Goal: Transaction & Acquisition: Purchase product/service

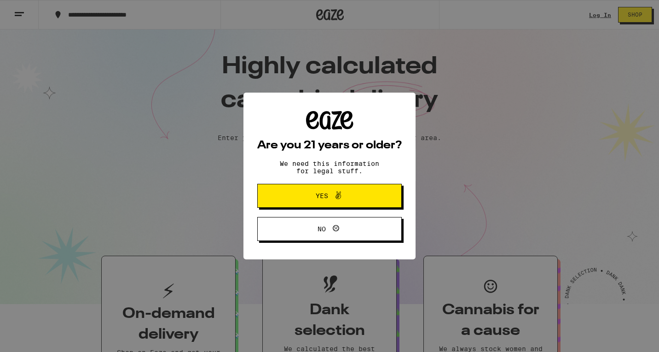
click at [309, 184] on div "Are you 21 years or older? We need this information for legal stuff. Yes No" at bounding box center [329, 176] width 144 height 130
click at [309, 190] on button "Yes" at bounding box center [329, 196] width 144 height 24
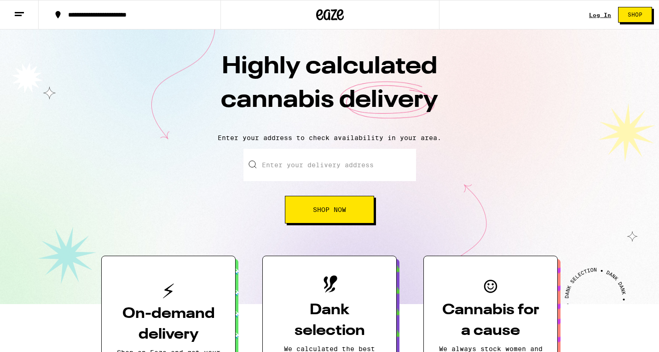
click at [307, 169] on input "Enter your delivery address" at bounding box center [329, 165] width 173 height 32
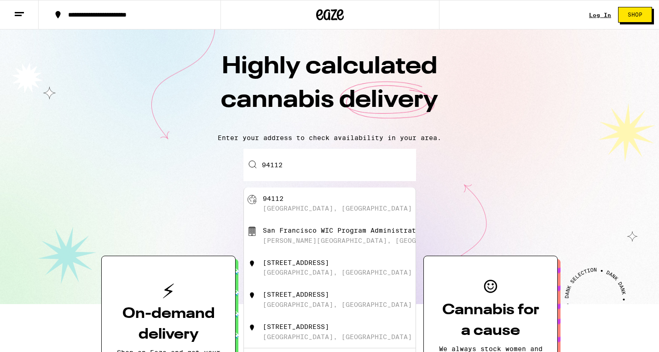
type input "San Francisco, CA 94112"
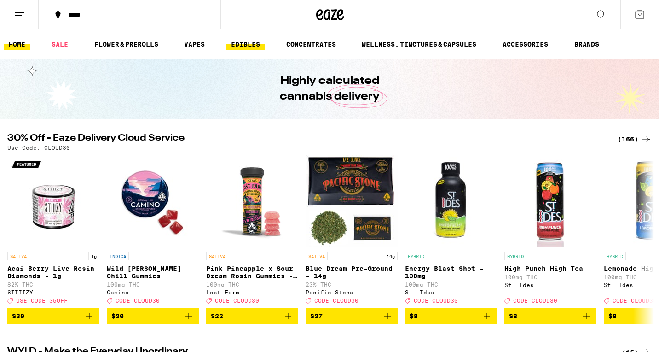
click at [238, 43] on link "EDIBLES" at bounding box center [245, 44] width 38 height 11
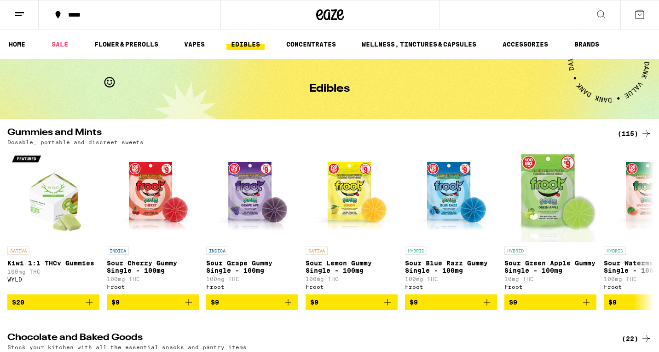
click at [636, 138] on div "(115)" at bounding box center [634, 133] width 34 height 11
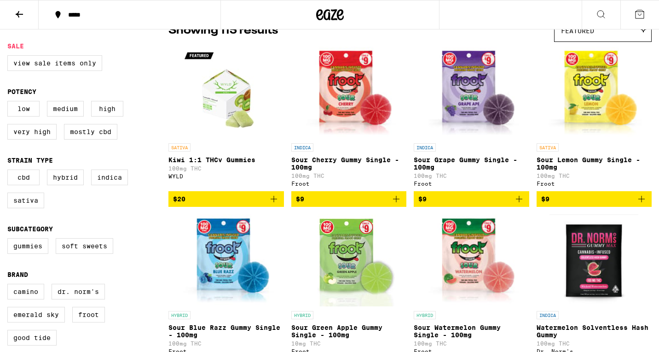
scroll to position [88, 0]
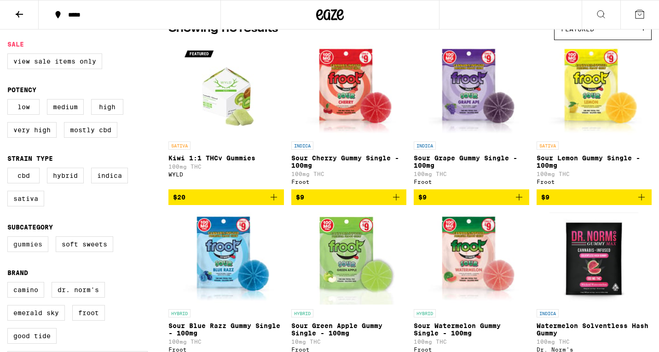
click at [40, 252] on label "Gummies" at bounding box center [27, 244] width 41 height 16
click at [10, 238] on input "Gummies" at bounding box center [9, 237] width 0 height 0
checkbox input "true"
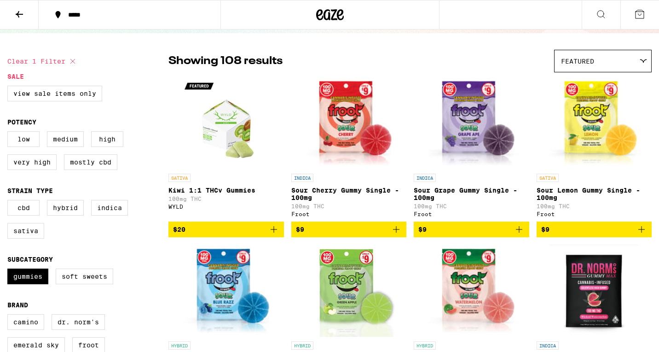
scroll to position [55, 0]
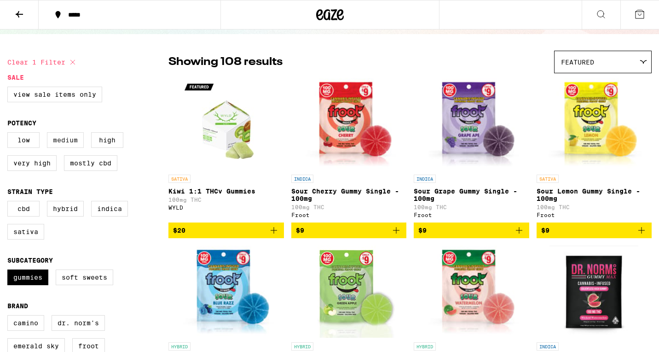
click at [55, 148] on label "Medium" at bounding box center [65, 140] width 37 height 16
click at [10, 134] on input "Medium" at bounding box center [9, 133] width 0 height 0
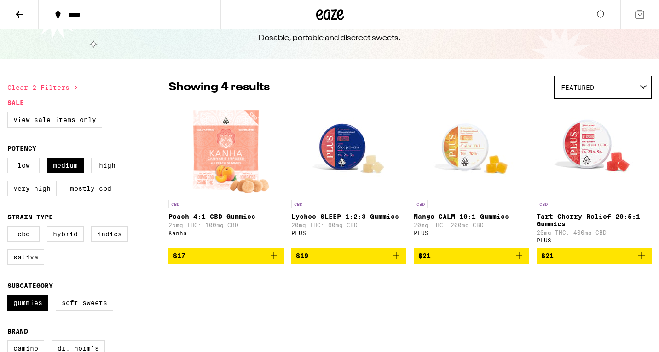
scroll to position [35, 0]
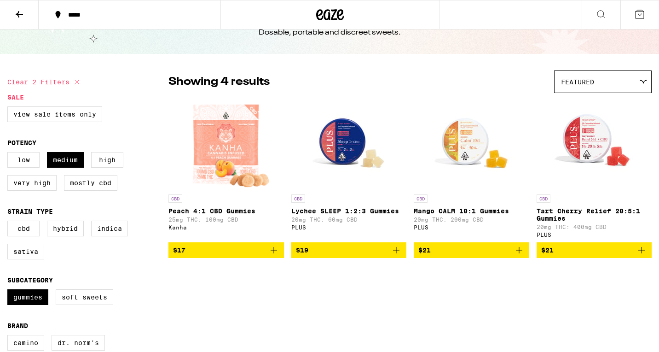
click at [242, 151] on img "Open page for Peach 4:1 CBD Gummies from Kanha" at bounding box center [226, 144] width 90 height 92
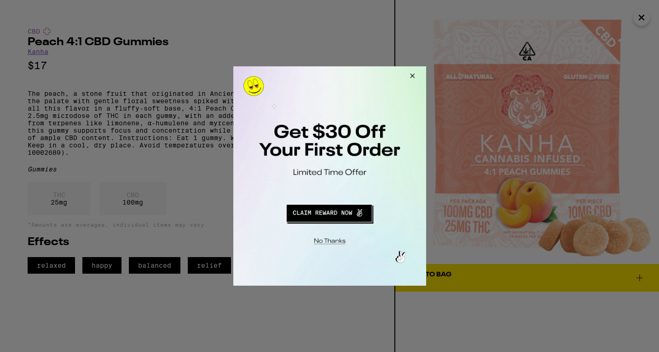
click at [416, 81] on button "Close Modal" at bounding box center [410, 77] width 25 height 22
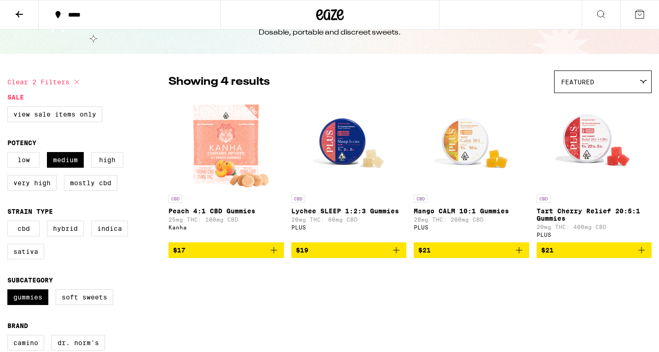
click at [473, 142] on img "Open page for Mango CALM 10:1 Gummies from PLUS" at bounding box center [471, 144] width 92 height 92
click at [471, 133] on img "Open page for Mango CALM 10:1 Gummies from PLUS" at bounding box center [471, 144] width 92 height 92
click at [73, 164] on label "Medium" at bounding box center [65, 160] width 37 height 16
click at [10, 154] on input "Medium" at bounding box center [9, 153] width 0 height 0
checkbox input "false"
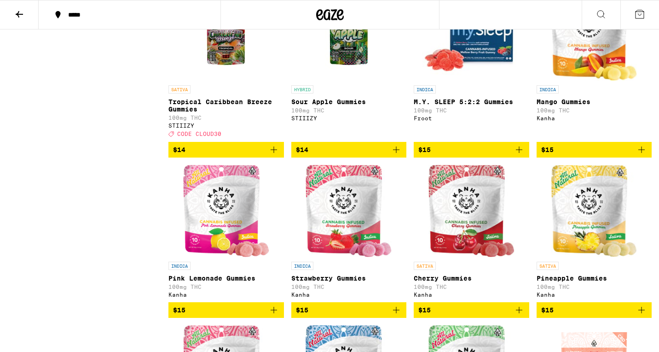
scroll to position [1152, 0]
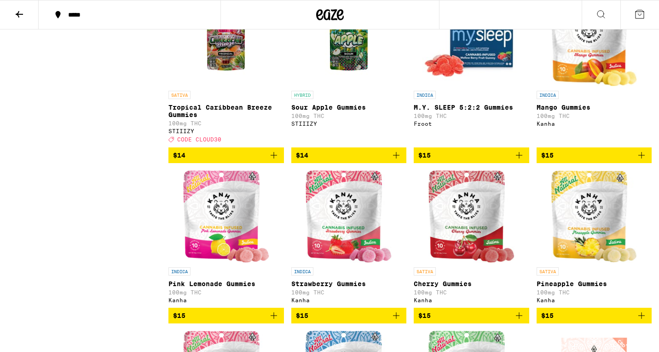
click at [585, 69] on img "Open page for Mango Gummies from Kanha" at bounding box center [594, 40] width 86 height 92
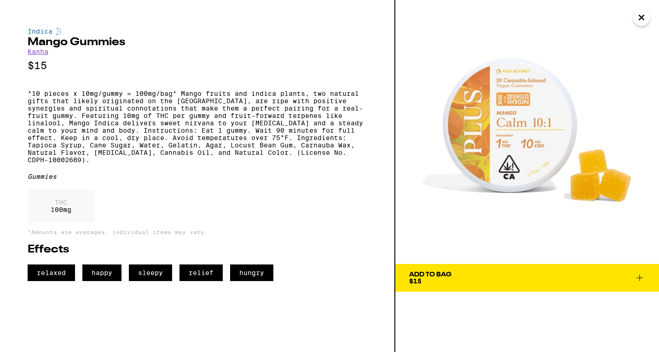
click at [648, 6] on img at bounding box center [527, 132] width 264 height 264
click at [644, 16] on icon "Close" at bounding box center [641, 18] width 11 height 14
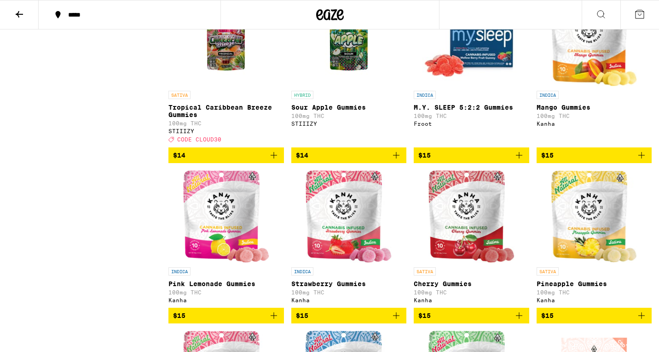
click at [606, 72] on img "Open page for Mango Gummies from Kanha" at bounding box center [594, 40] width 86 height 92
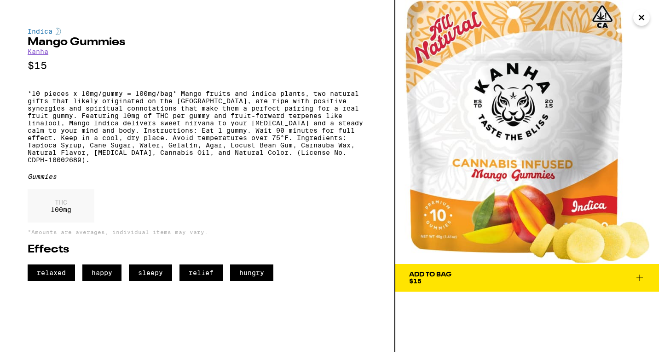
click at [637, 19] on icon "Close" at bounding box center [641, 18] width 11 height 14
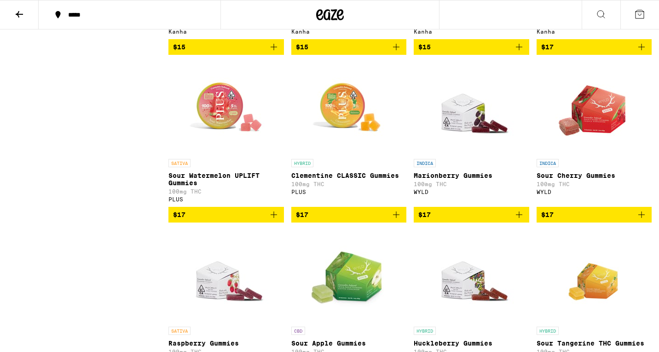
scroll to position [1592, 0]
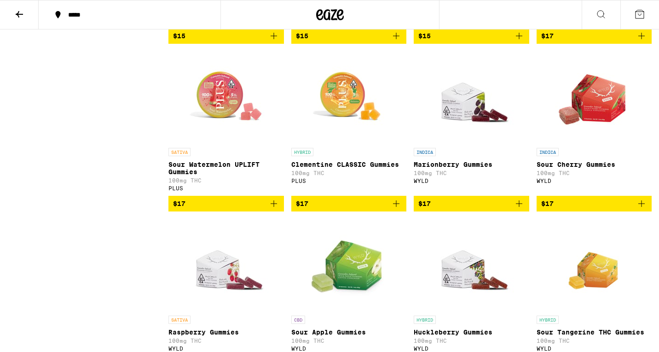
click at [331, 140] on img "Open page for Clementine CLASSIC Gummies from PLUS" at bounding box center [349, 97] width 92 height 92
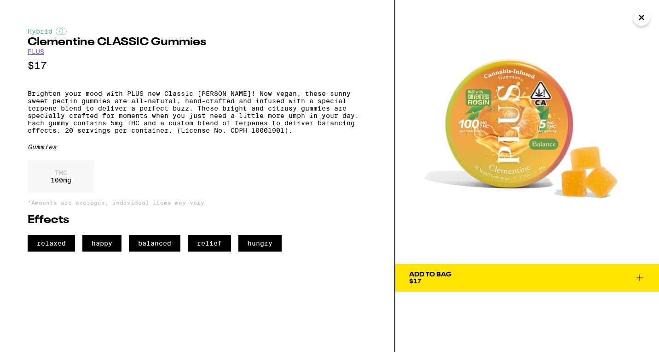
click at [645, 18] on icon "Close" at bounding box center [641, 18] width 11 height 14
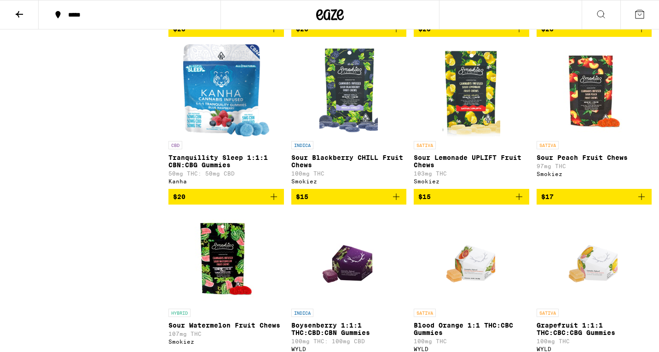
scroll to position [3133, 0]
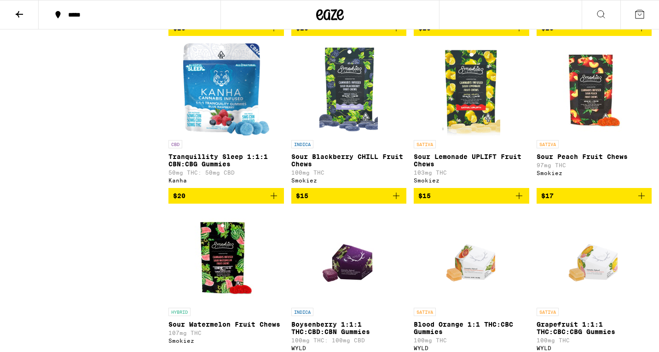
click at [210, 135] on img "Open page for Tranquillity Sleep 1:1:1 CBN:CBG Gummies from Kanha" at bounding box center [226, 89] width 86 height 92
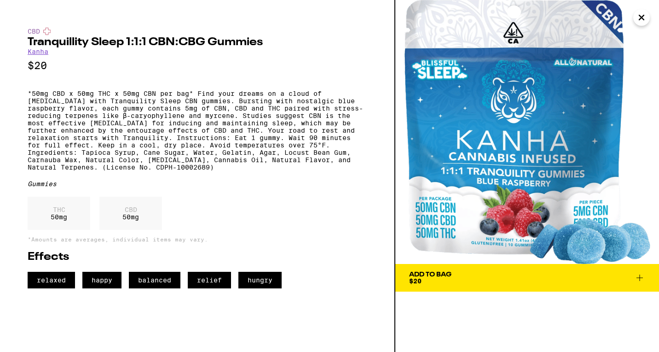
click at [637, 15] on icon "Close" at bounding box center [641, 18] width 11 height 14
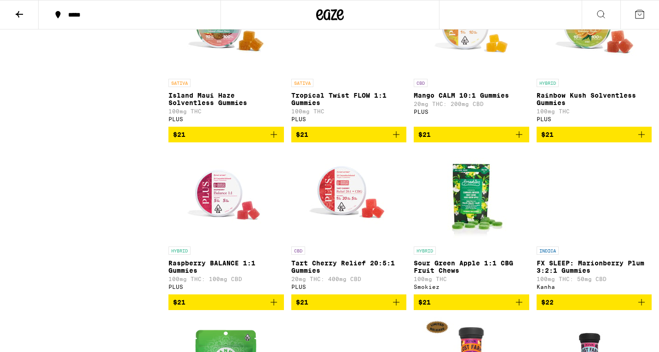
scroll to position [3865, 0]
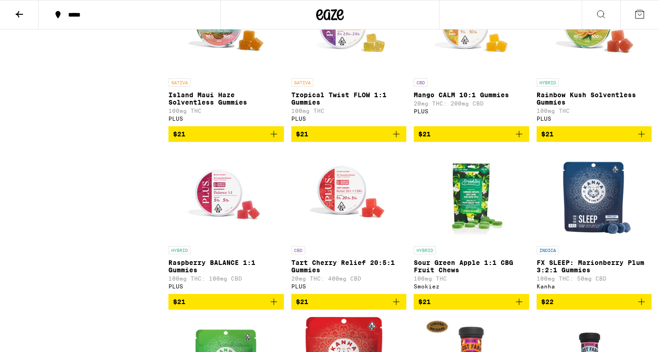
click at [460, 74] on img "Open page for Mango CALM 10:1 Gummies from PLUS" at bounding box center [471, 28] width 92 height 92
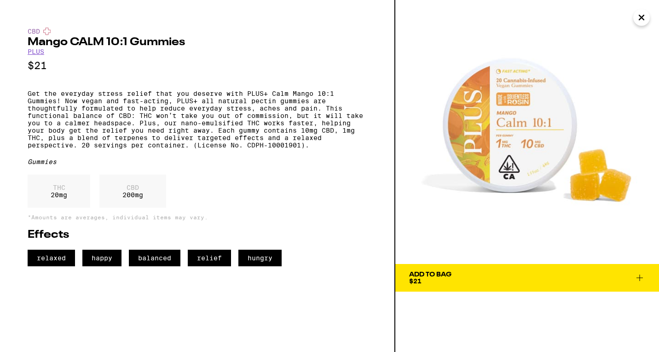
click at [640, 15] on icon "Close" at bounding box center [641, 17] width 5 height 5
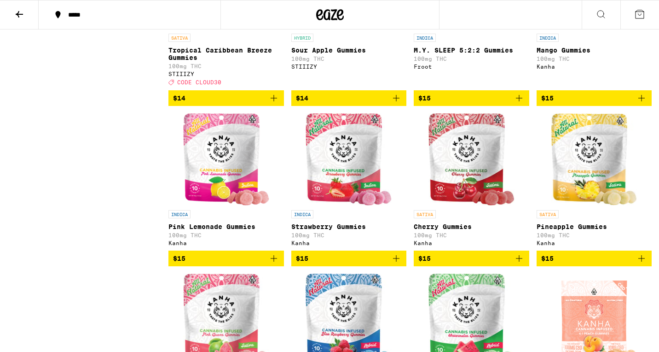
scroll to position [1205, 0]
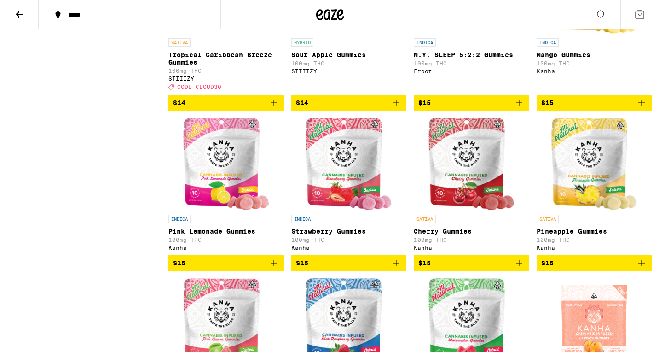
click at [217, 210] on img "Open page for Pink Lemonade Gummies from Kanha" at bounding box center [226, 164] width 86 height 92
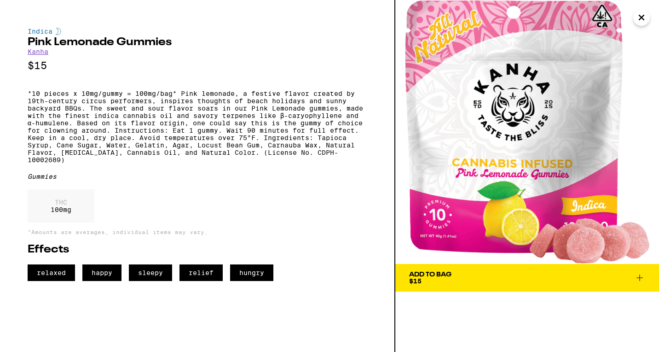
click at [639, 21] on icon "Close" at bounding box center [641, 18] width 11 height 14
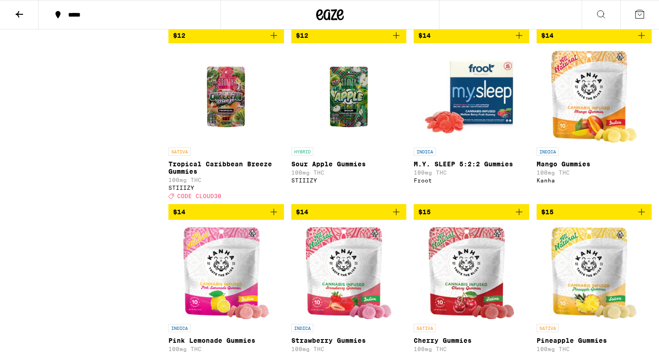
scroll to position [1097, 0]
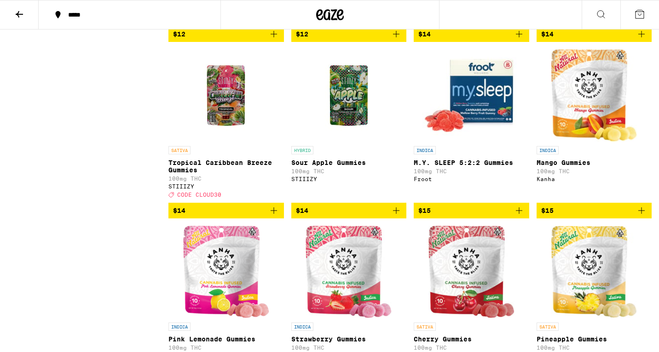
click at [596, 121] on img "Open page for Mango Gummies from Kanha" at bounding box center [594, 95] width 86 height 92
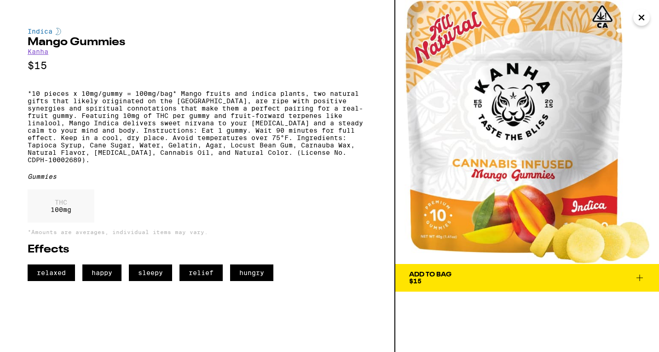
click at [644, 19] on icon "Close" at bounding box center [641, 18] width 11 height 14
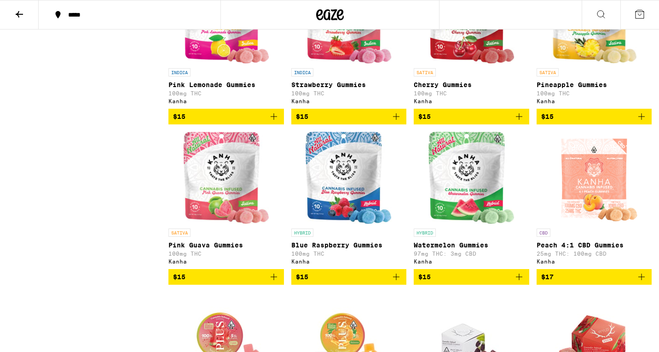
scroll to position [1355, 0]
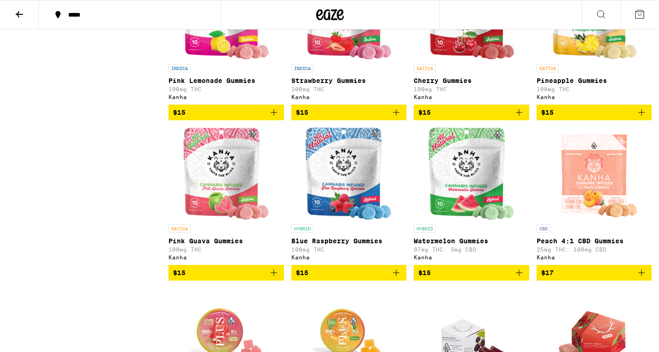
click at [478, 214] on img "Open page for Watermelon Gummies from Kanha" at bounding box center [471, 173] width 86 height 92
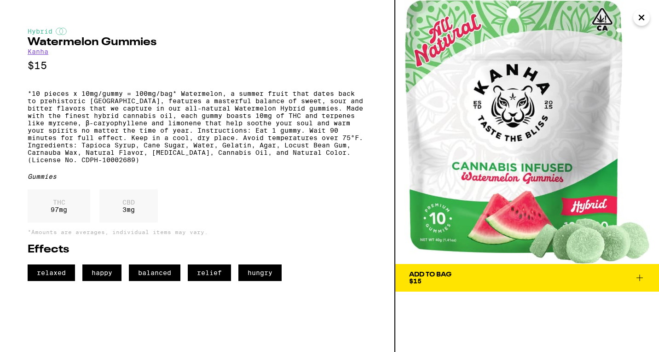
click at [641, 18] on icon "Close" at bounding box center [641, 17] width 5 height 5
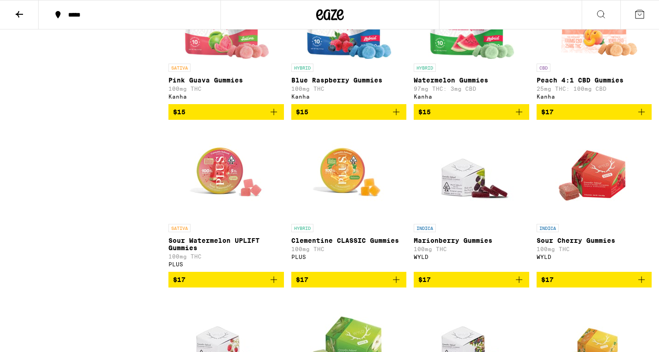
scroll to position [1517, 0]
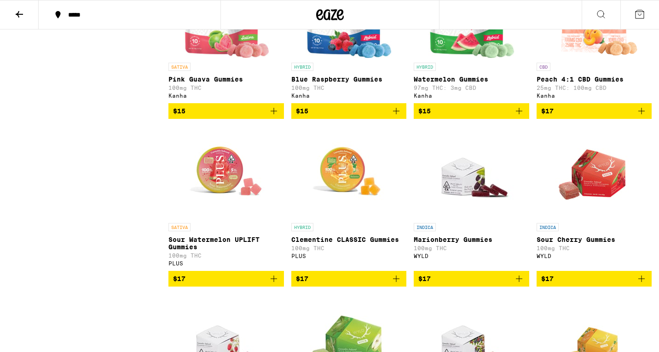
click at [353, 211] on img "Open page for Clementine CLASSIC Gummies from PLUS" at bounding box center [349, 172] width 92 height 92
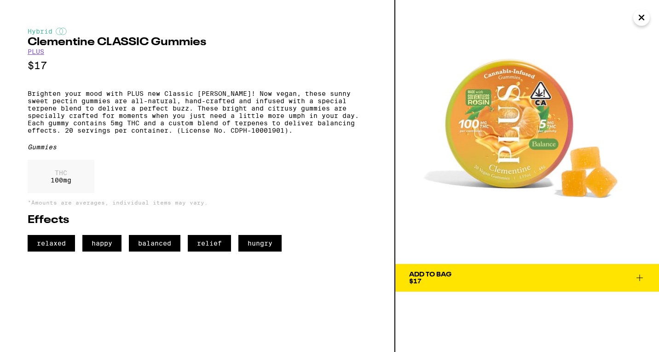
click at [640, 18] on icon "Close" at bounding box center [641, 17] width 5 height 5
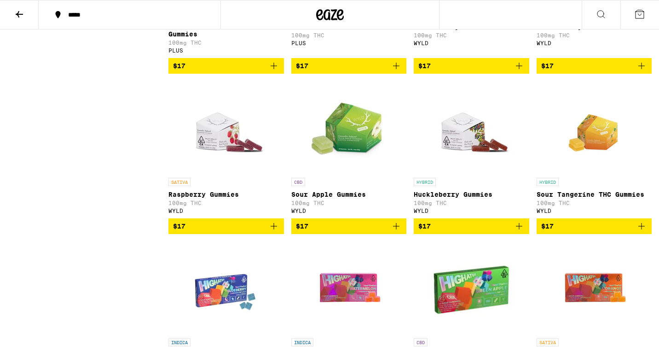
scroll to position [1730, 0]
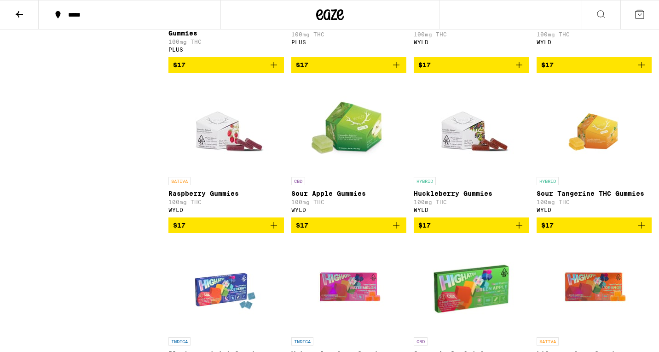
click at [352, 172] on img "Open page for Sour Apple Gummies from WYLD" at bounding box center [349, 126] width 92 height 92
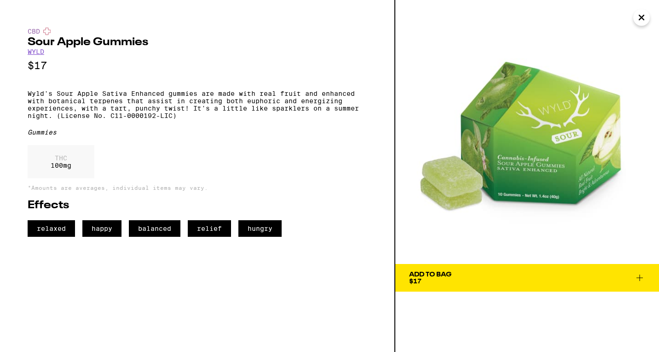
click at [642, 17] on icon "Close" at bounding box center [641, 17] width 5 height 5
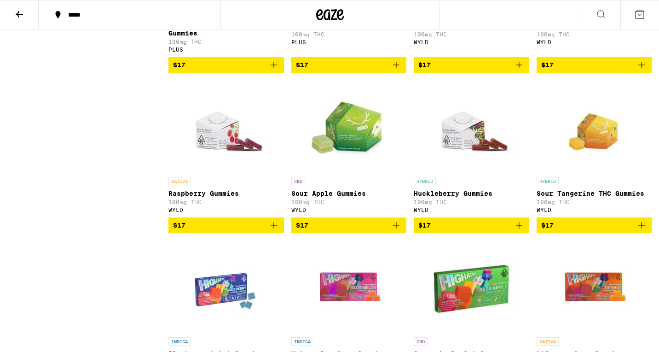
click at [591, 167] on img "Open page for Sour Tangerine THC Gummies from WYLD" at bounding box center [594, 126] width 66 height 92
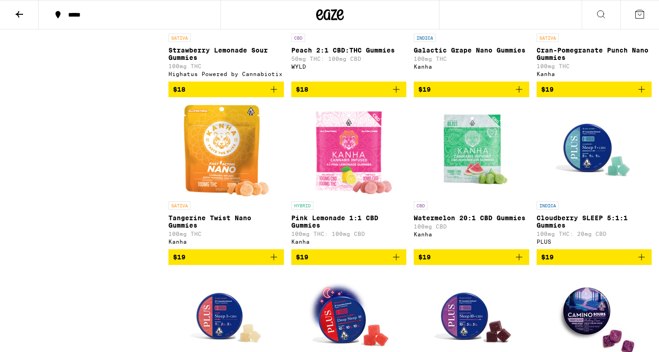
scroll to position [2203, 0]
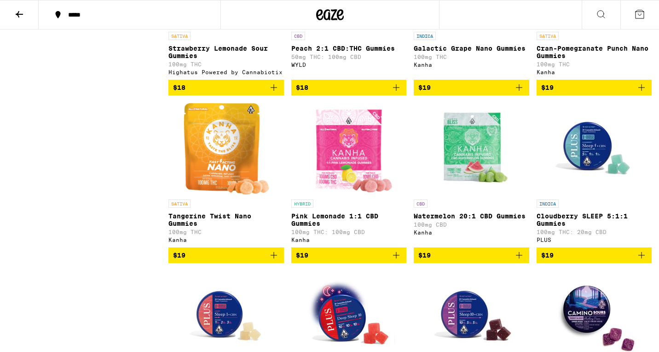
click at [349, 195] on img "Open page for Pink Lemonade 1:1 CBD Gummies from Kanha" at bounding box center [349, 149] width 90 height 92
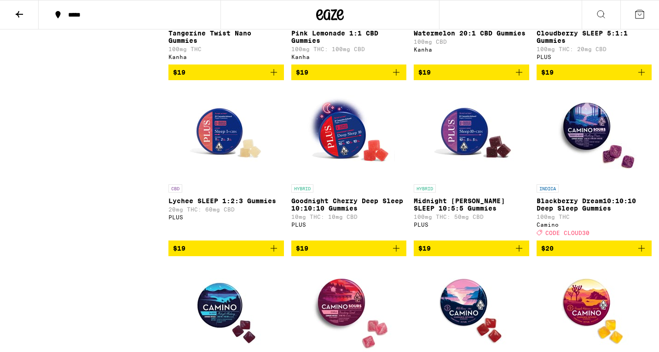
scroll to position [2386, 0]
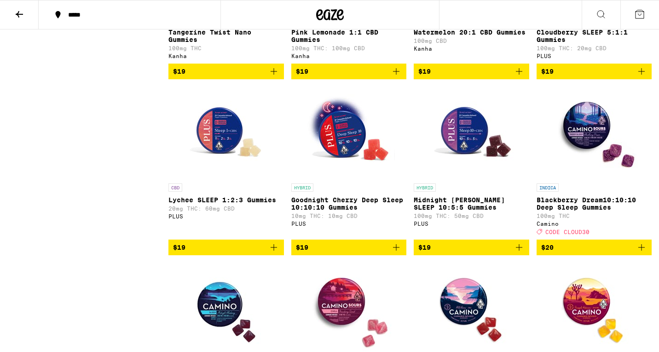
click at [200, 179] on img "Open page for Lychee SLEEP 1:2:3 Gummies from PLUS" at bounding box center [226, 133] width 92 height 92
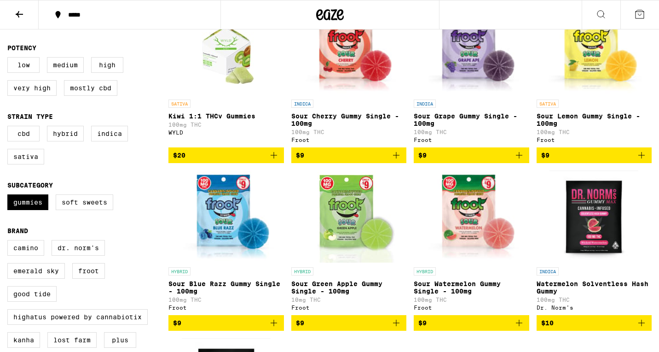
scroll to position [151, 0]
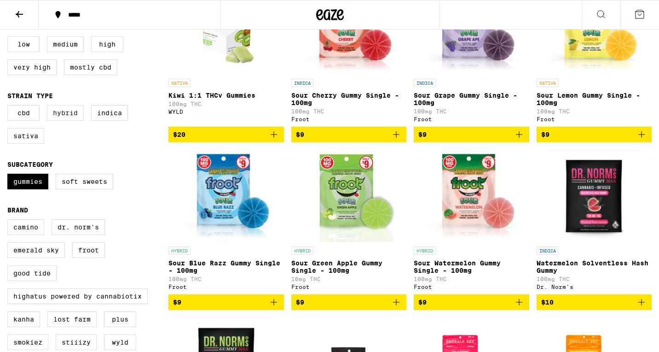
click at [74, 117] on label "Hybrid" at bounding box center [65, 113] width 37 height 16
click at [10, 107] on input "Hybrid" at bounding box center [9, 106] width 0 height 0
checkbox input "true"
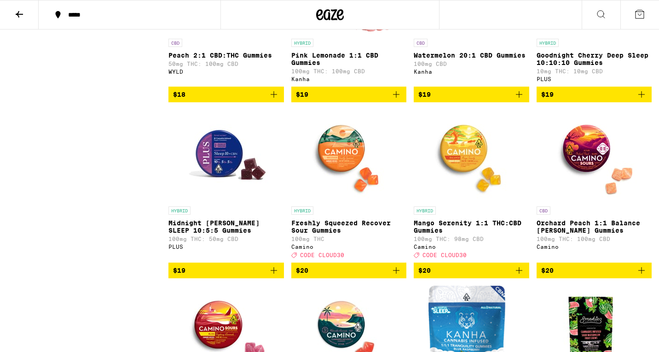
scroll to position [847, 0]
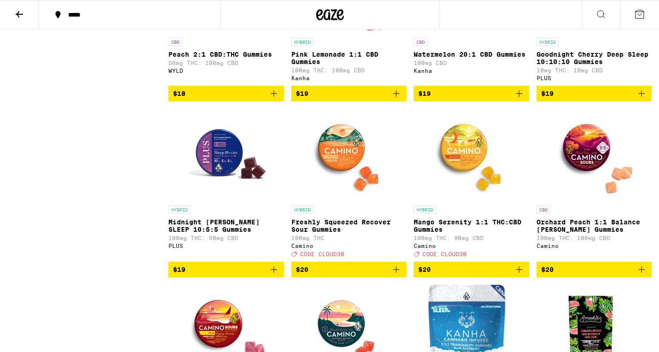
click at [458, 159] on img "Open page for Mango Serenity 1:1 THC:CBD Gummies from Camino" at bounding box center [471, 155] width 92 height 92
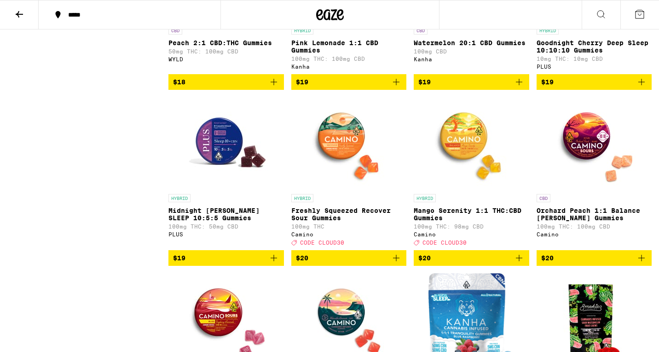
scroll to position [860, 0]
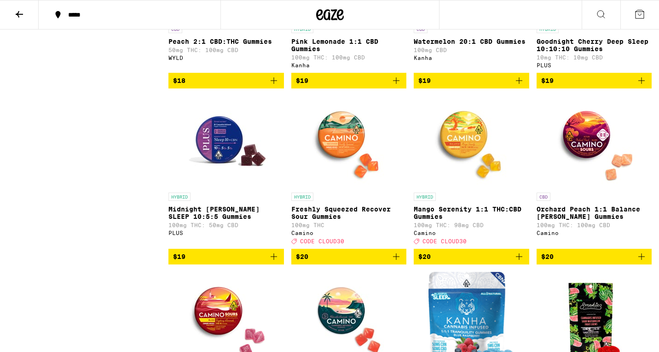
click at [595, 157] on img "Open page for Orchard Peach 1:1 Balance Sours Gummies from Camino" at bounding box center [594, 142] width 92 height 92
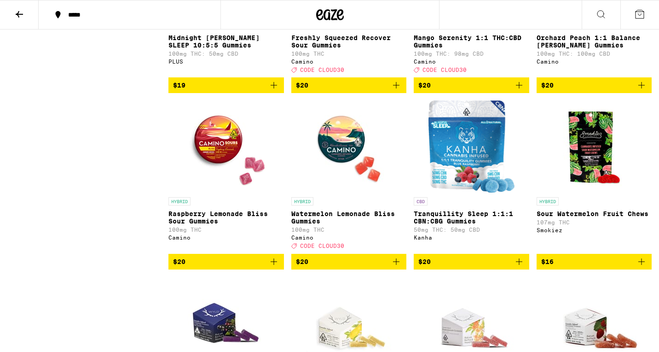
scroll to position [1035, 0]
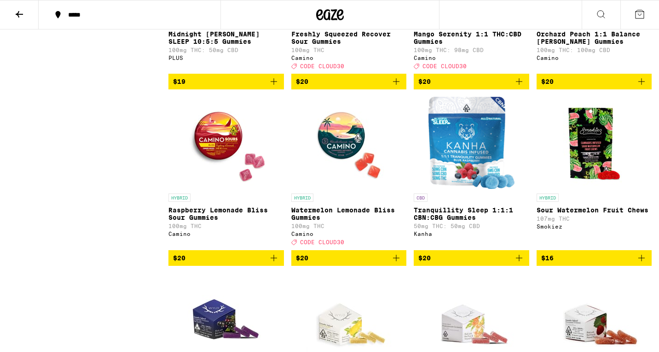
click at [227, 157] on img "Open page for Raspberry Lemonade Bliss Sour Gummies from Camino" at bounding box center [226, 143] width 92 height 92
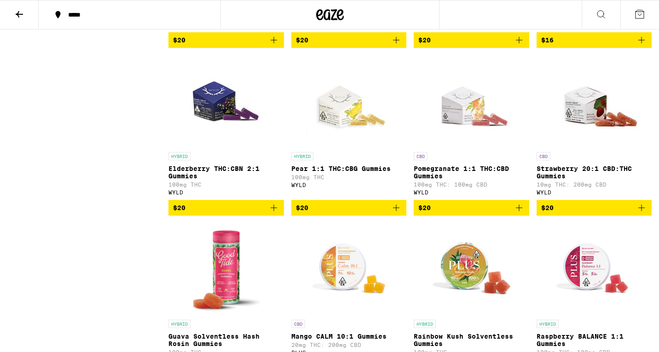
scroll to position [1257, 0]
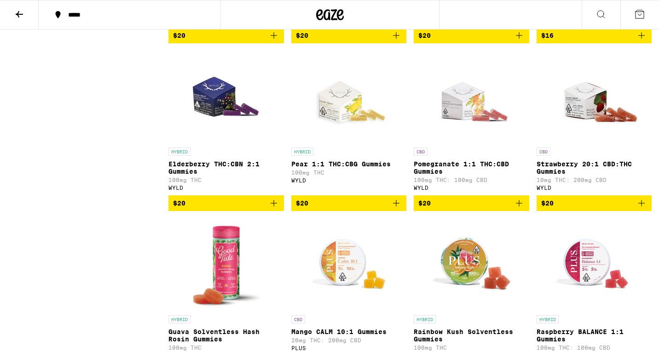
click at [348, 139] on img "Open page for Pear 1:1 THC:CBG Gummies from WYLD" at bounding box center [349, 97] width 92 height 92
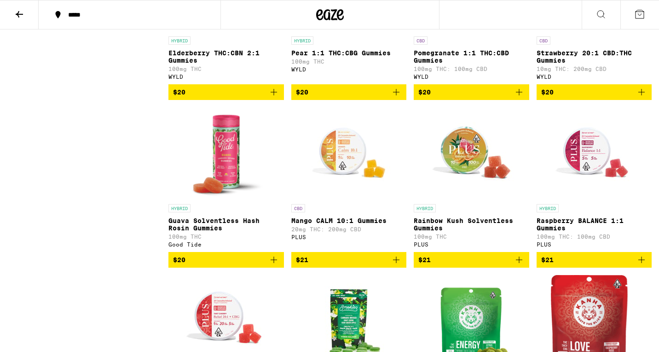
scroll to position [1369, 0]
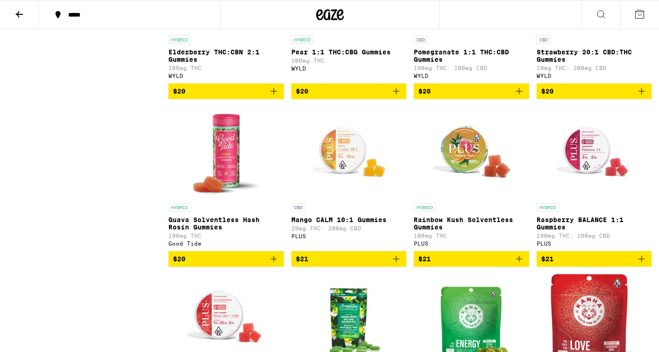
click at [351, 186] on img "Open page for Mango CALM 10:1 Gummies from PLUS" at bounding box center [349, 152] width 92 height 92
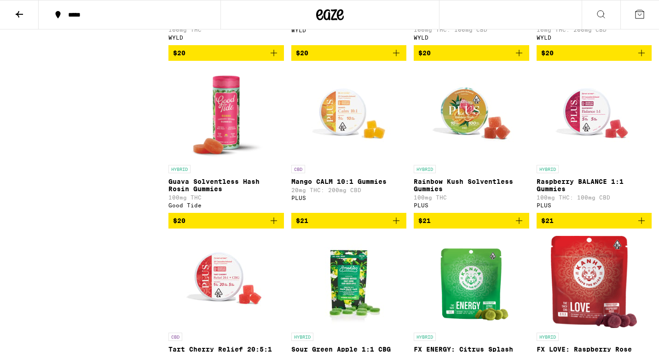
scroll to position [1410, 0]
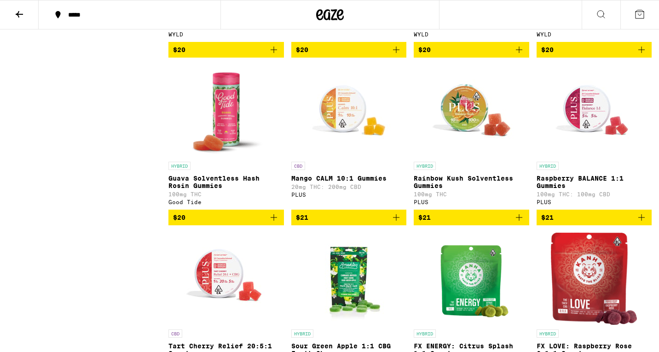
click at [580, 148] on img "Open page for Raspberry BALANCE 1:1 Gummies from PLUS" at bounding box center [594, 111] width 92 height 92
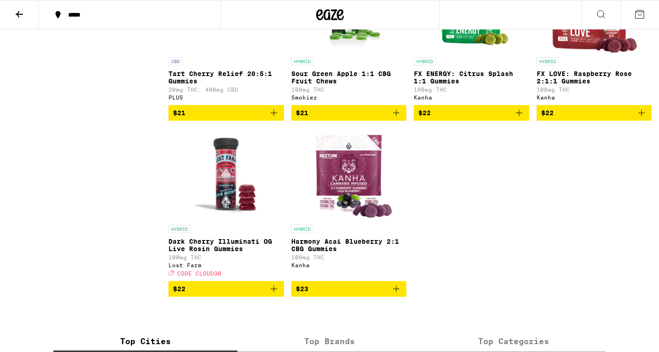
scroll to position [1681, 0]
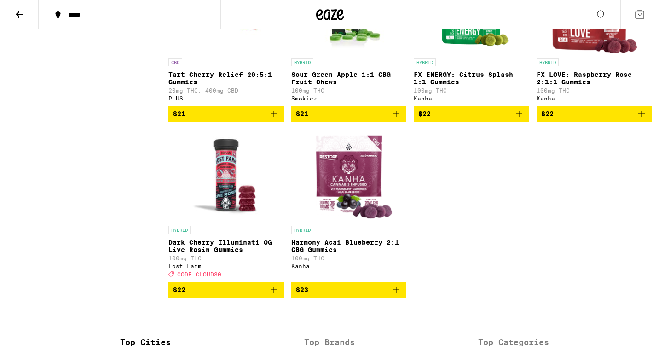
click at [351, 50] on img "Open page for Sour Green Apple 1:1 CBG Fruit Chews from Smokiez" at bounding box center [349, 7] width 92 height 92
